Goal: Information Seeking & Learning: Learn about a topic

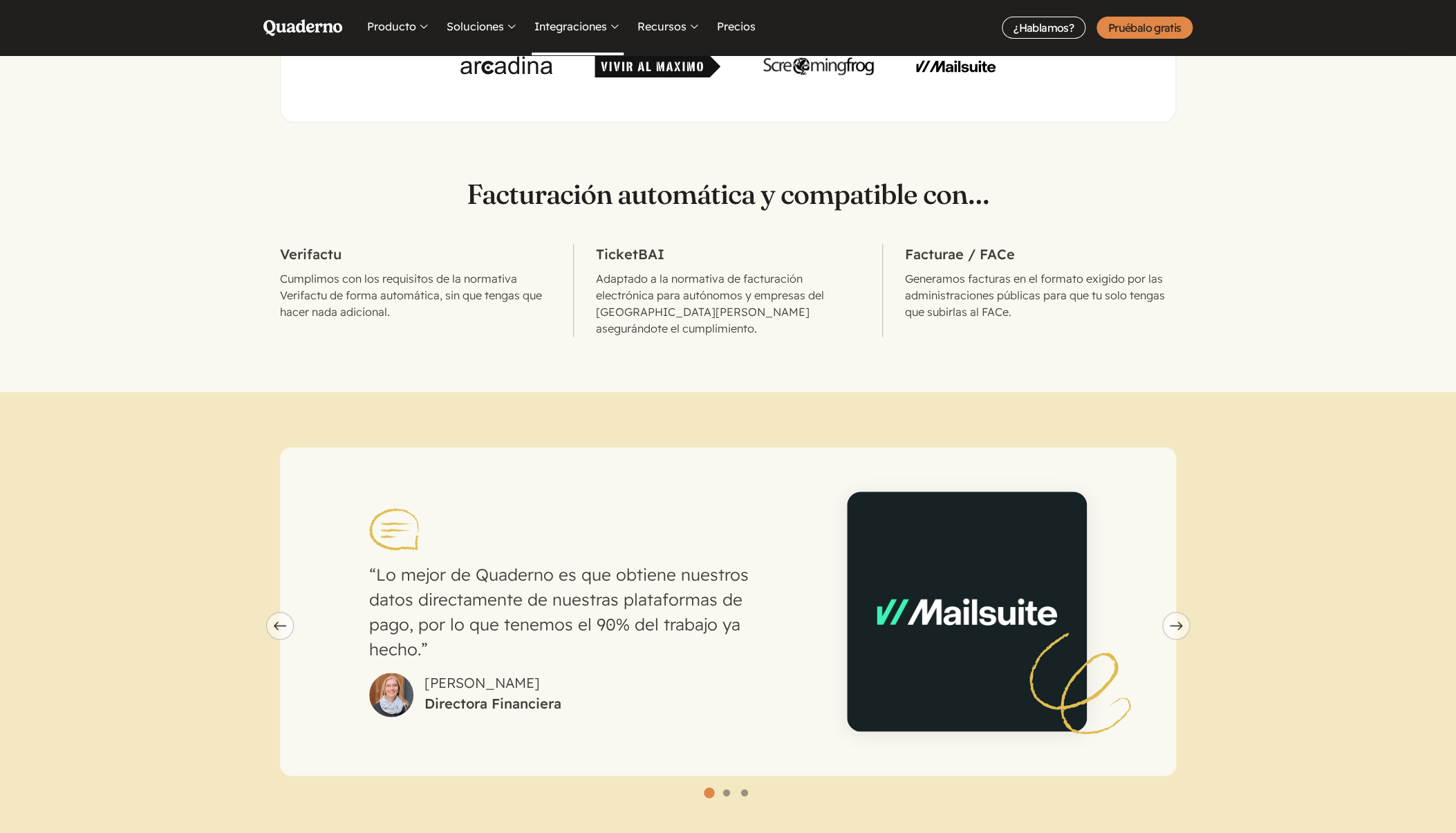
scroll to position [121, 0]
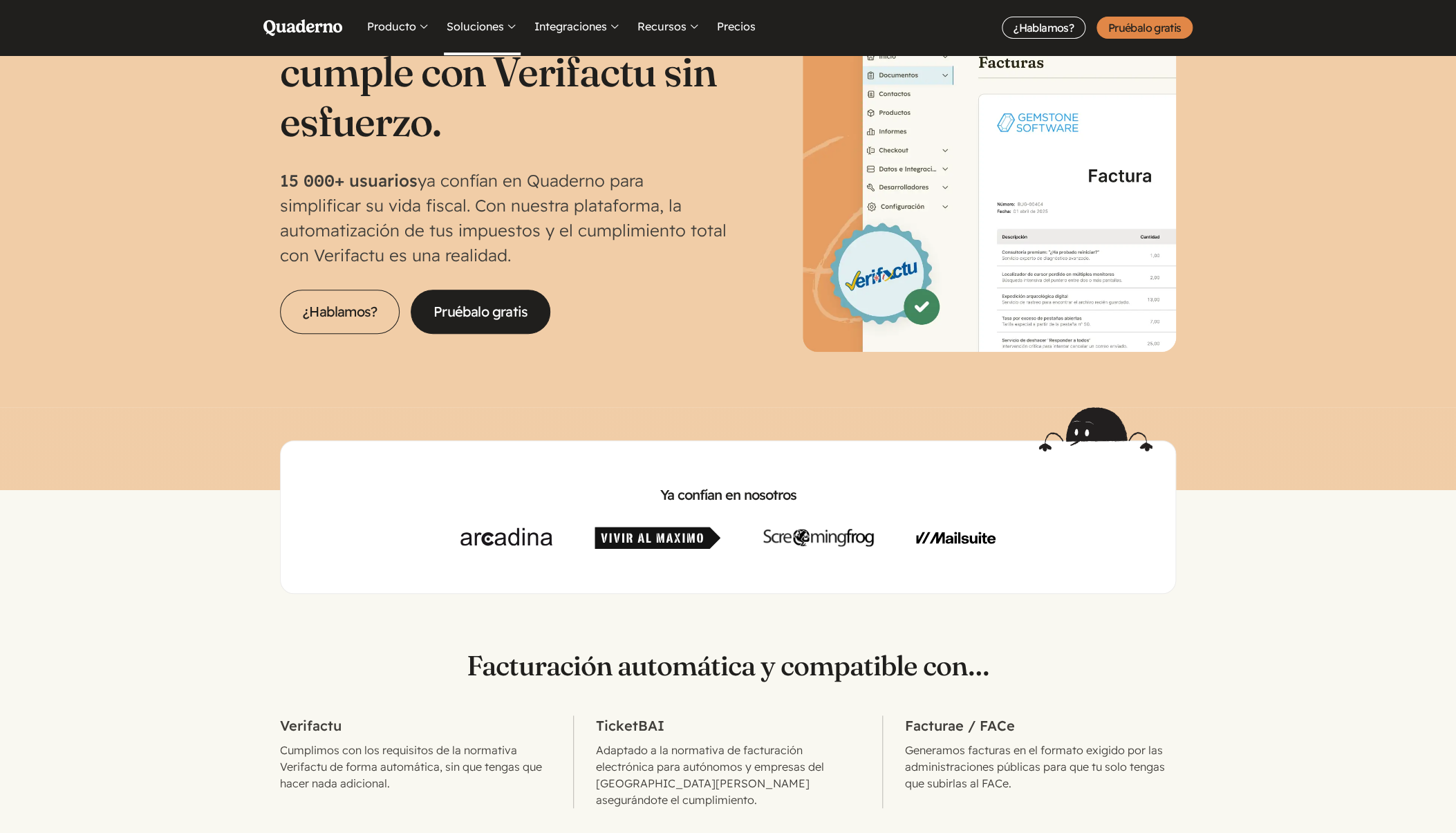
click at [482, 31] on button "Soluciones" at bounding box center [482, 28] width 77 height 56
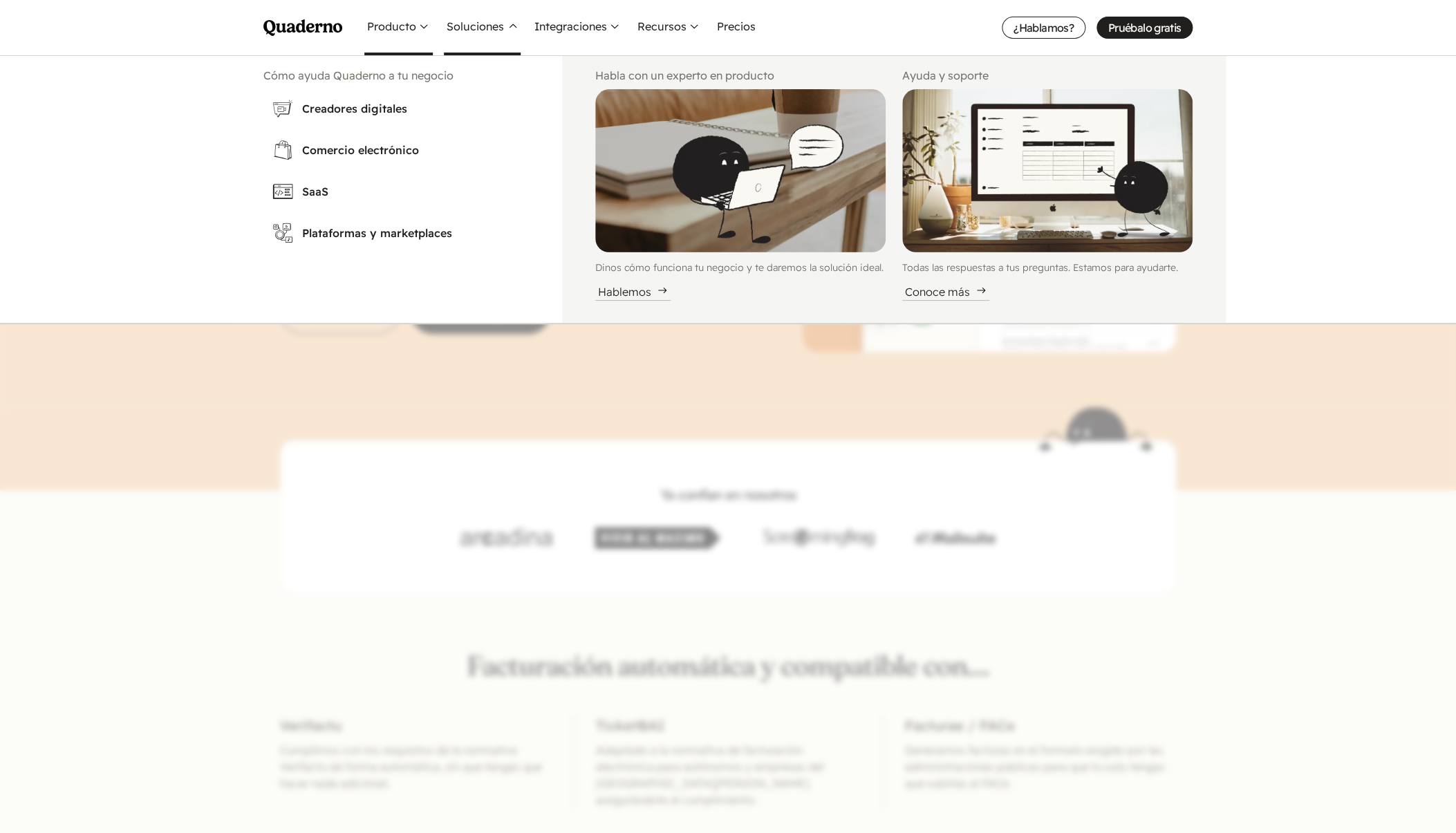
click at [373, 29] on button "Producto" at bounding box center [398, 28] width 68 height 56
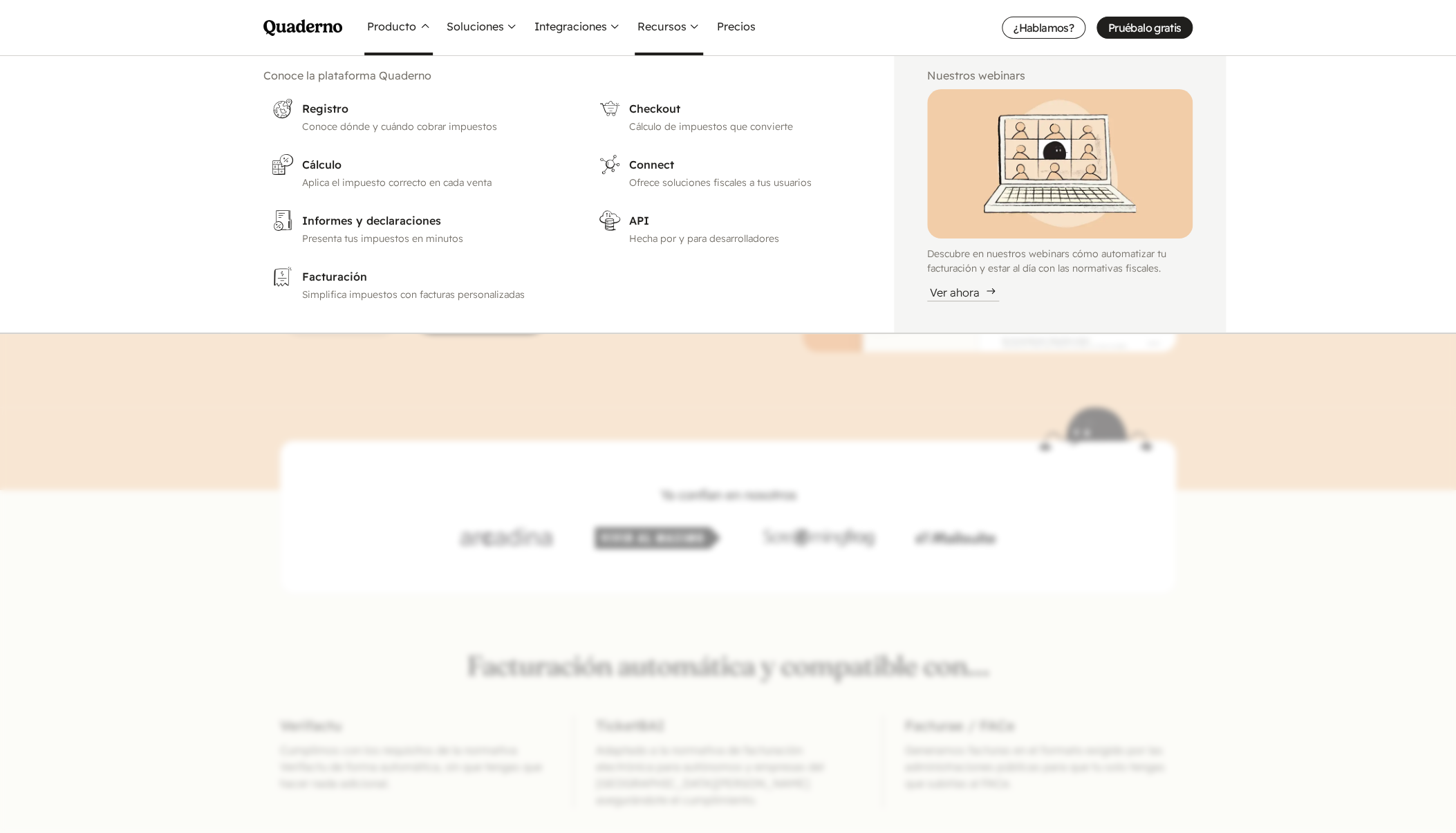
click at [637, 30] on button "Recursos" at bounding box center [669, 28] width 68 height 56
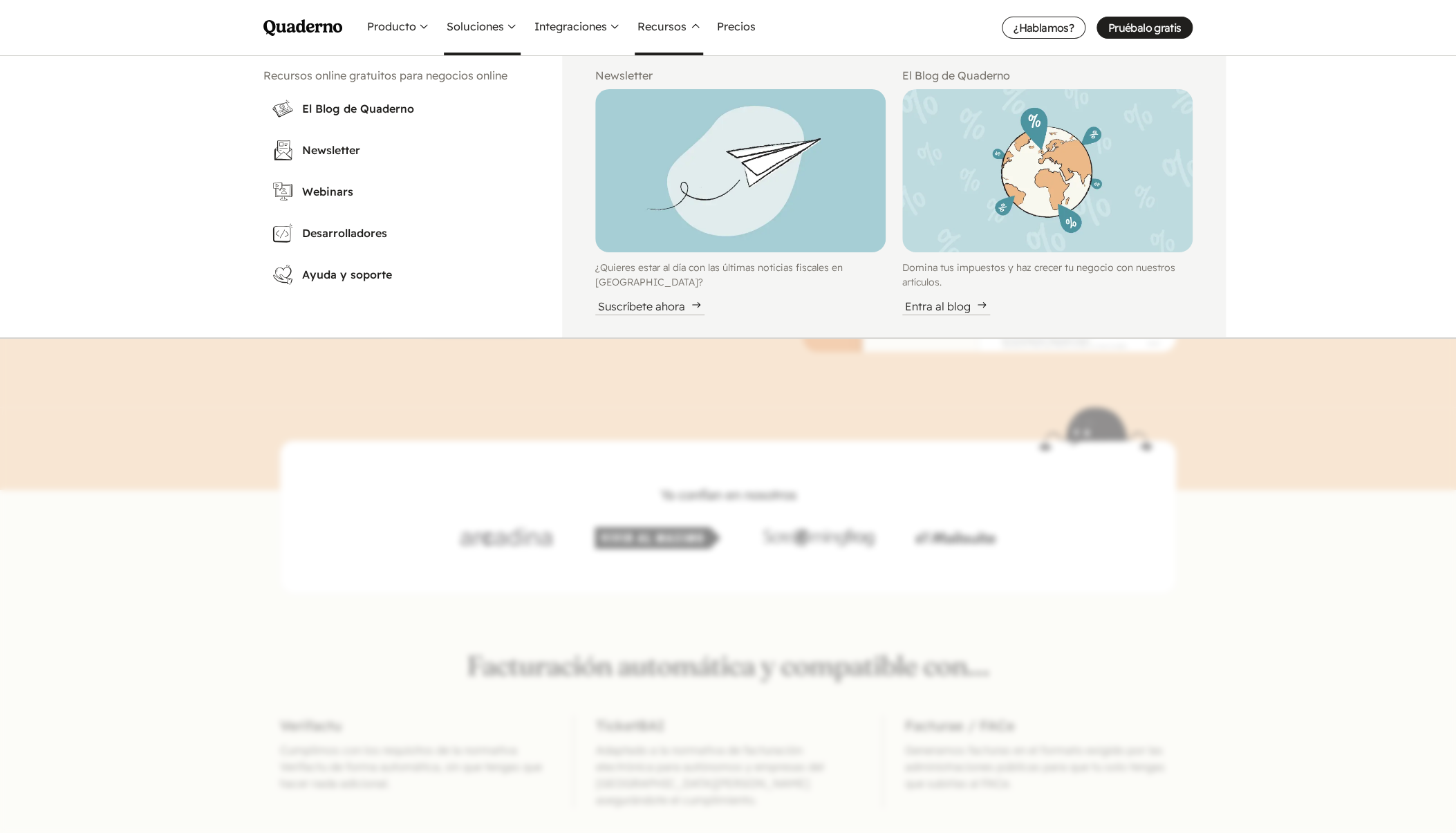
click at [471, 38] on button "Soluciones" at bounding box center [482, 28] width 77 height 56
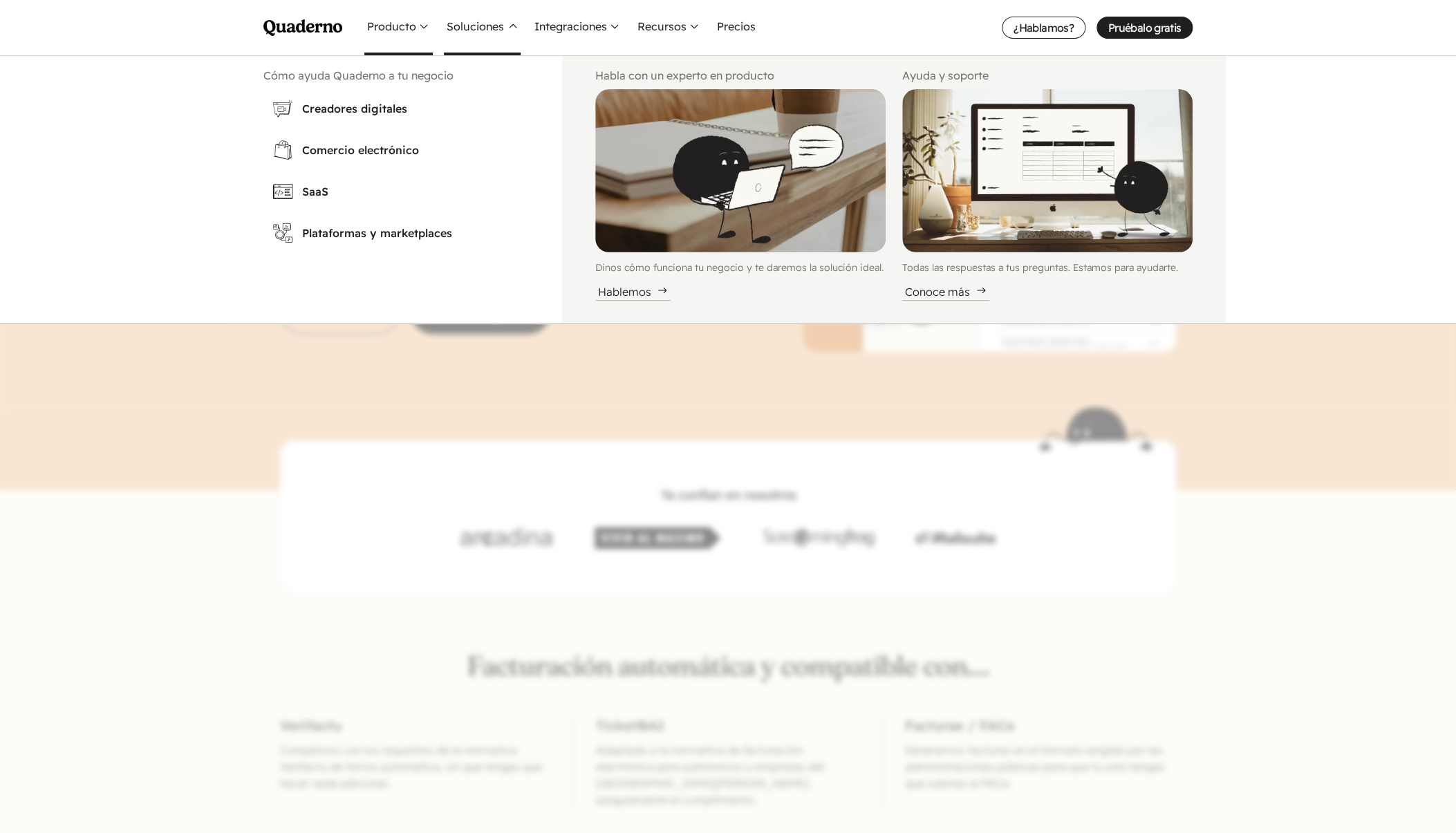
click at [387, 26] on button "Producto" at bounding box center [398, 28] width 68 height 56
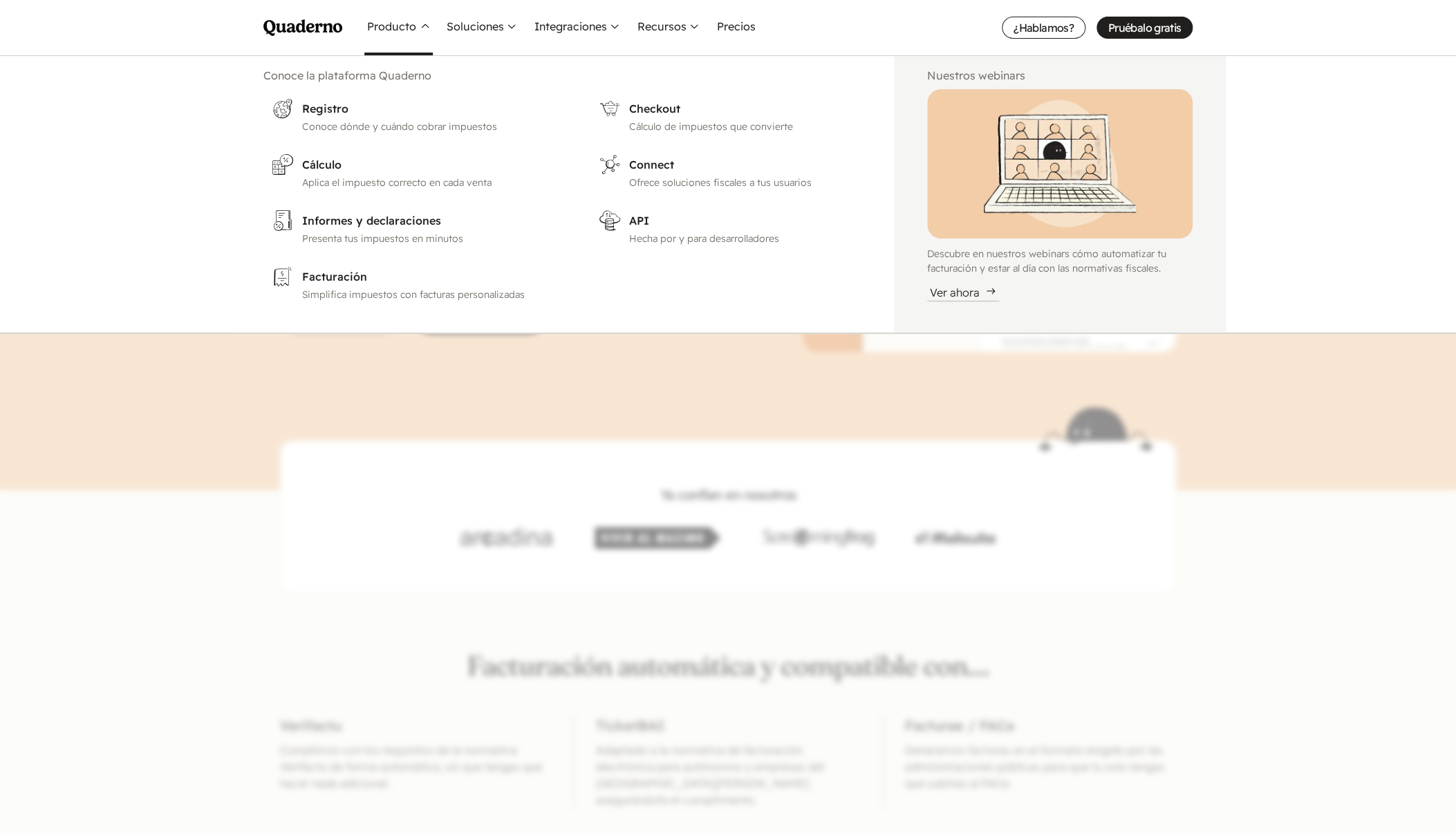
click at [283, 21] on icon "Quaderno Homepage" at bounding box center [303, 28] width 79 height 17
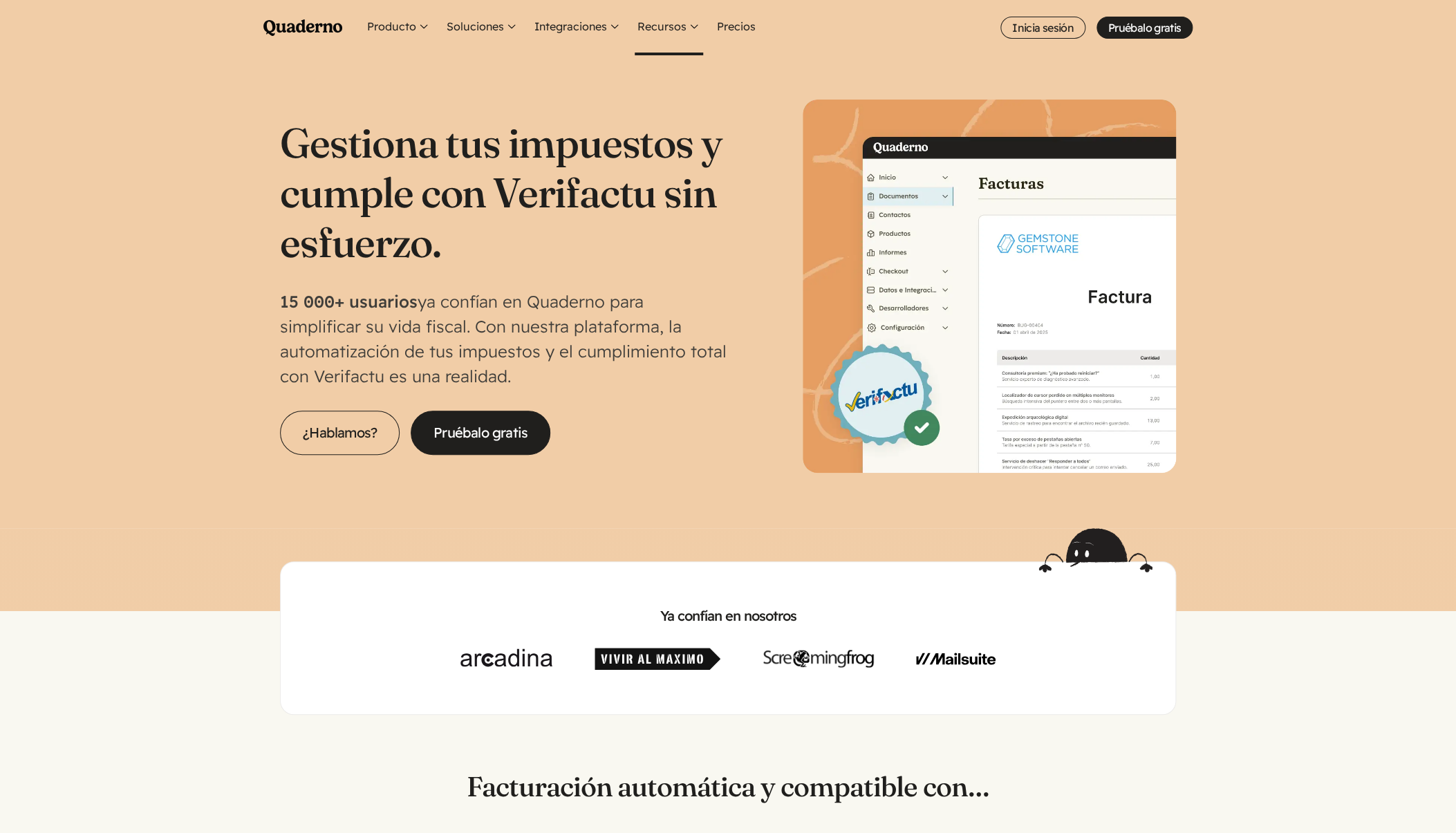
click at [663, 27] on button "Recursos" at bounding box center [669, 28] width 68 height 56
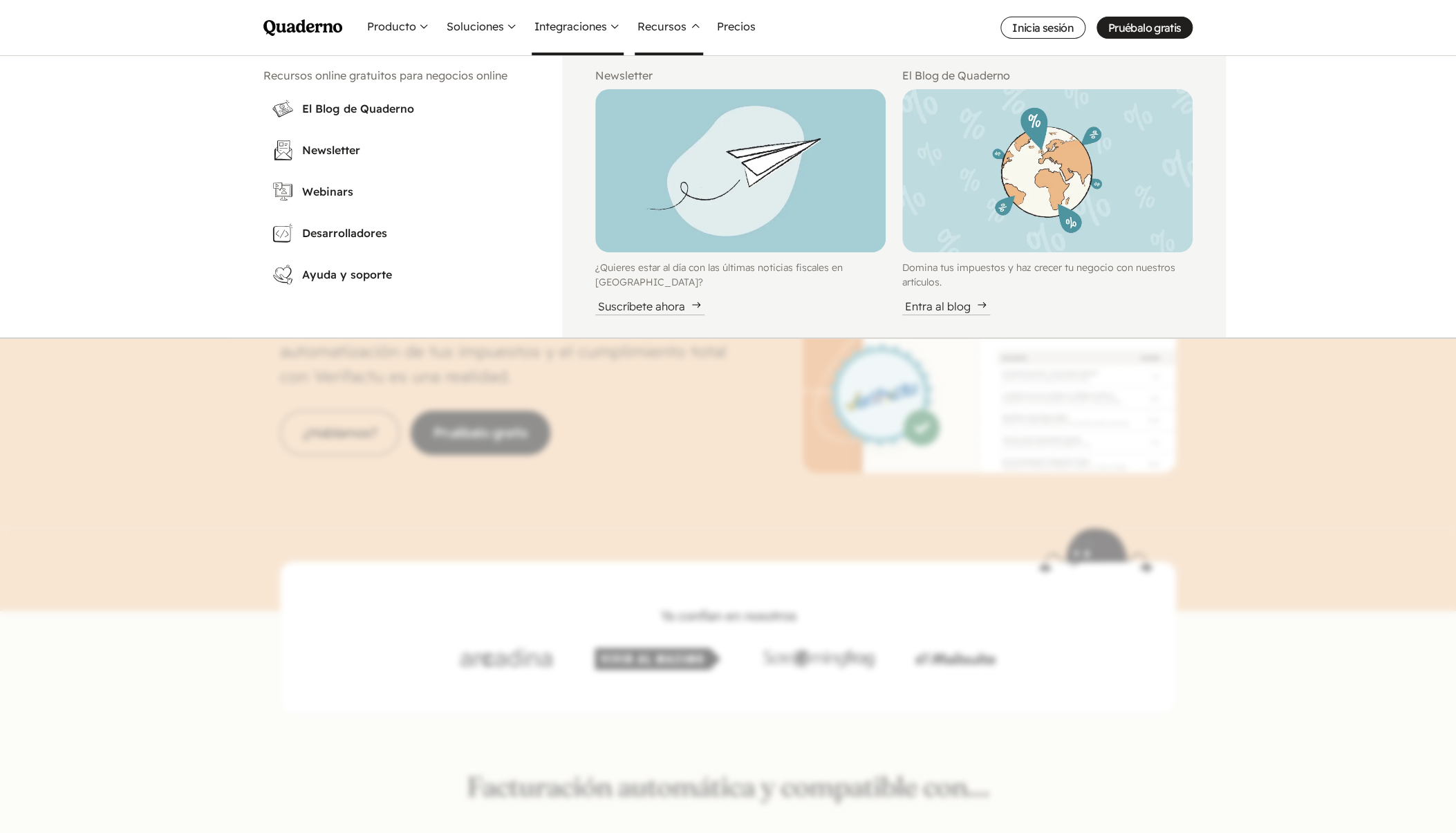
click at [601, 26] on button "Integraciones" at bounding box center [577, 28] width 92 height 56
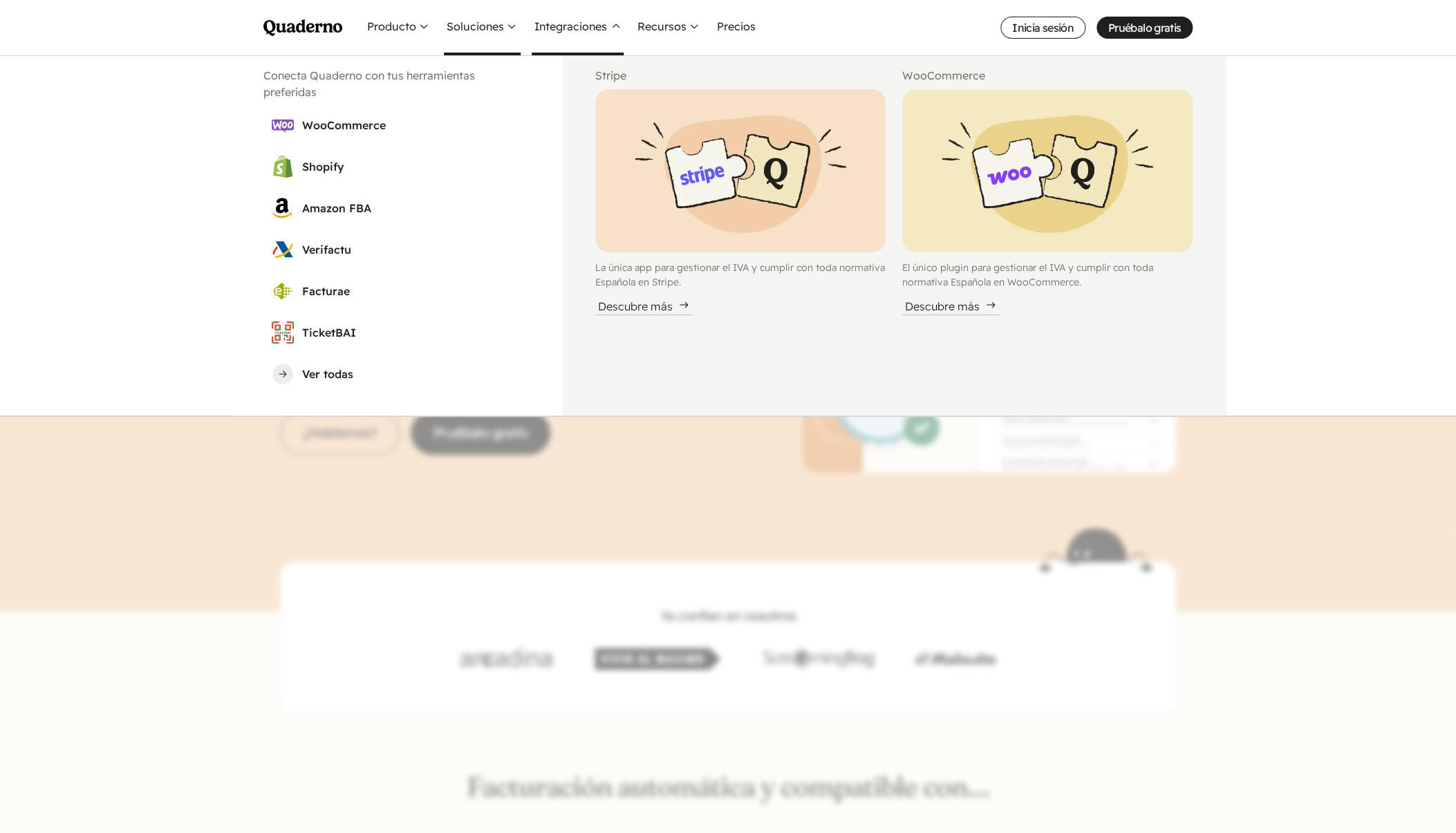
click at [468, 25] on button "Soluciones" at bounding box center [482, 28] width 77 height 56
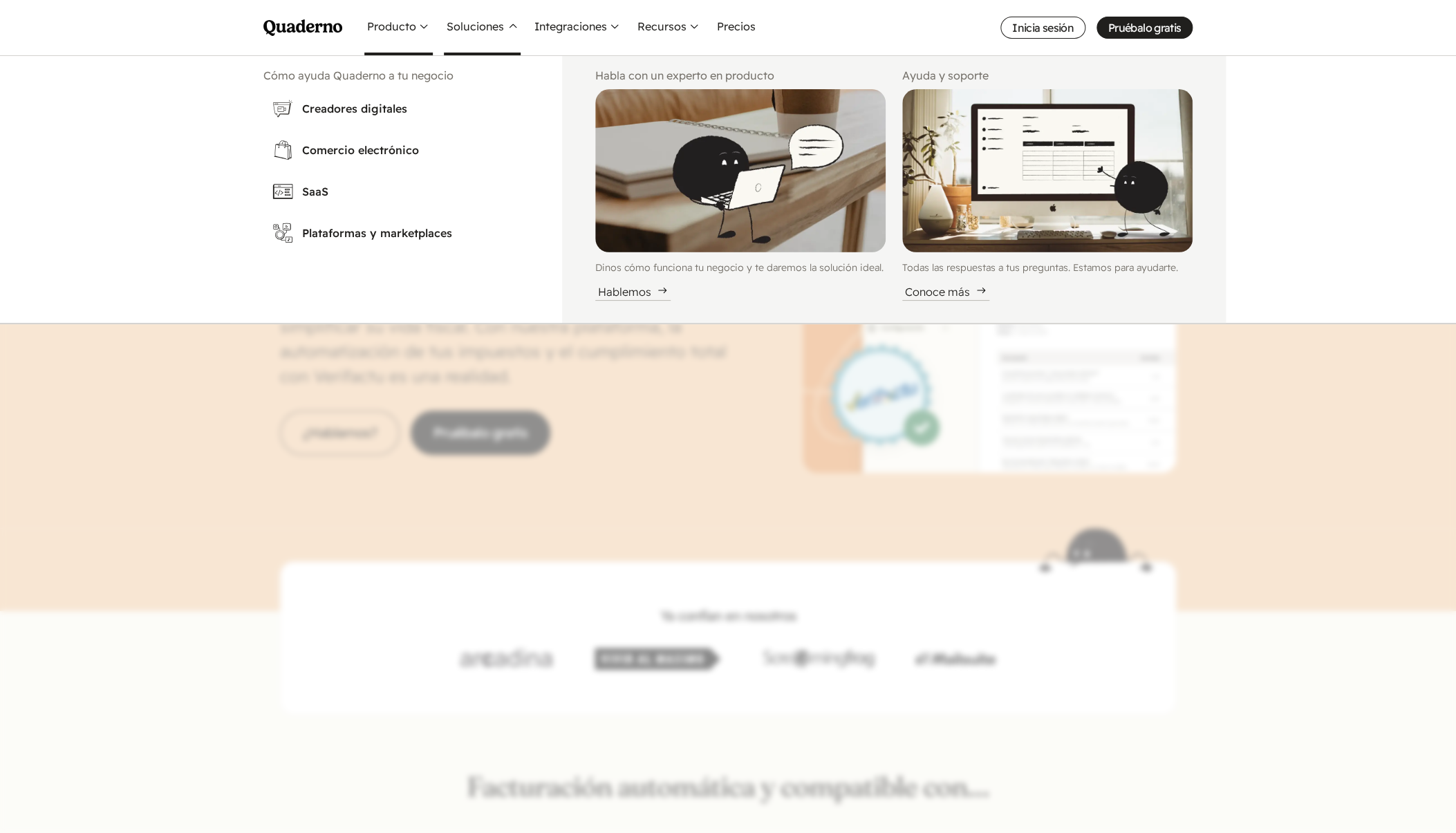
click at [399, 29] on button "Producto" at bounding box center [398, 28] width 68 height 56
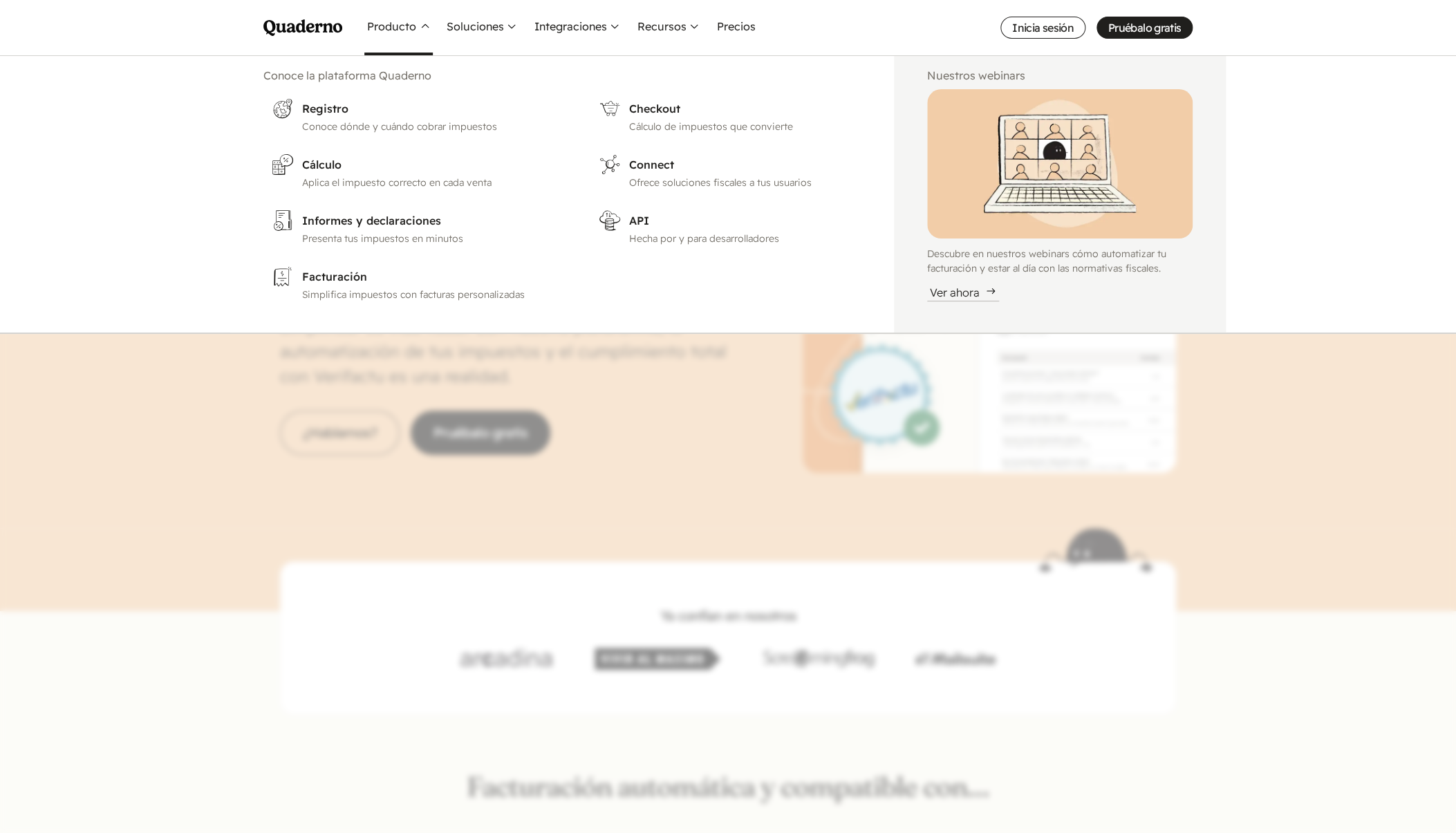
click at [823, 46] on ul "Producto Conoce la plataforma Quaderno Registro Conoce dónde y cuándo cobrar im…" at bounding box center [778, 28] width 829 height 56
click at [751, 31] on link "Precios" at bounding box center [736, 28] width 45 height 56
